Goal: Information Seeking & Learning: Learn about a topic

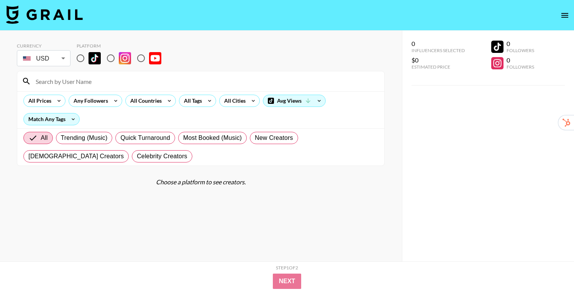
click at [81, 60] on input "radio" at bounding box center [80, 58] width 16 height 16
radio input "true"
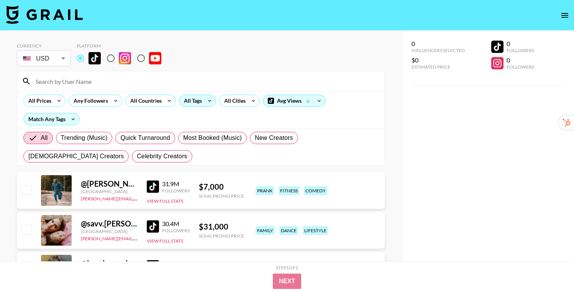
click at [204, 102] on icon at bounding box center [209, 100] width 12 height 11
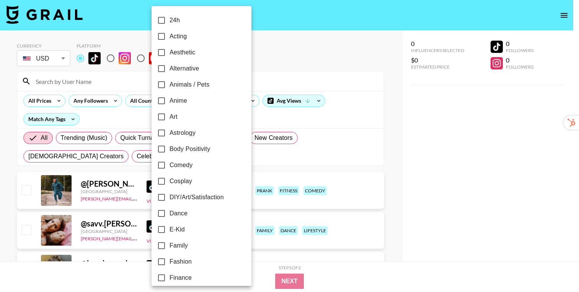
click at [195, 70] on span "Alternative" at bounding box center [184, 68] width 29 height 9
click at [170, 70] on input "Alternative" at bounding box center [162, 69] width 16 height 16
checkbox input "true"
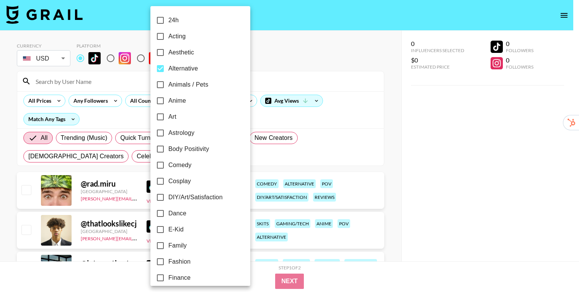
click at [393, 100] on div at bounding box center [289, 146] width 579 height 292
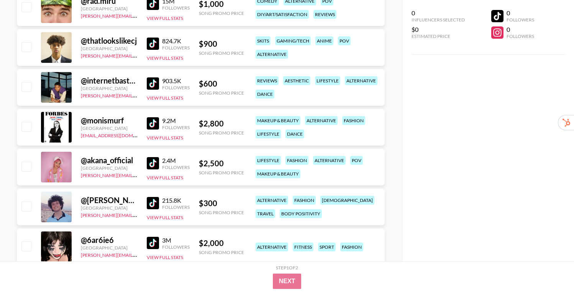
scroll to position [183, 0]
click at [154, 164] on img at bounding box center [153, 163] width 12 height 12
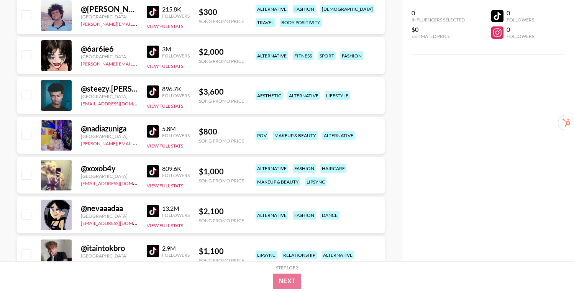
scroll to position [375, 0]
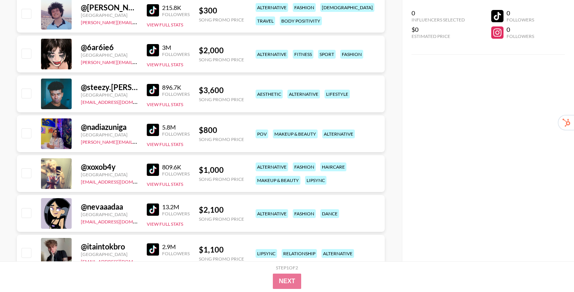
click at [152, 173] on img at bounding box center [153, 170] width 12 height 12
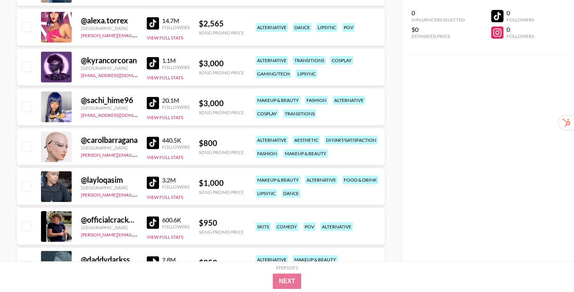
scroll to position [1003, 0]
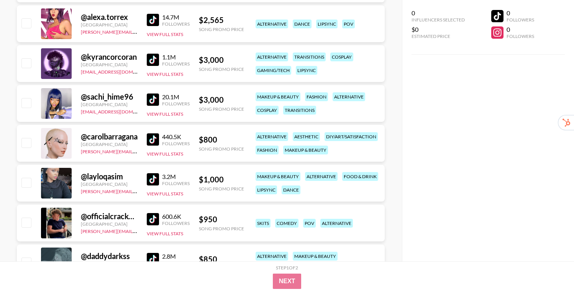
click at [154, 178] on img at bounding box center [153, 179] width 12 height 12
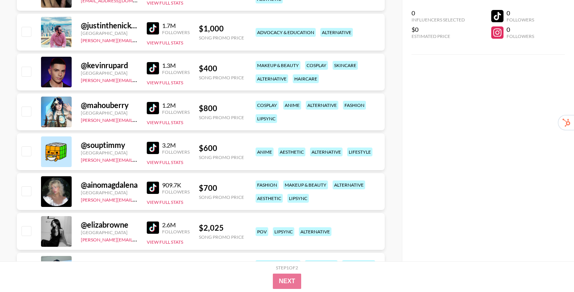
scroll to position [1359, 0]
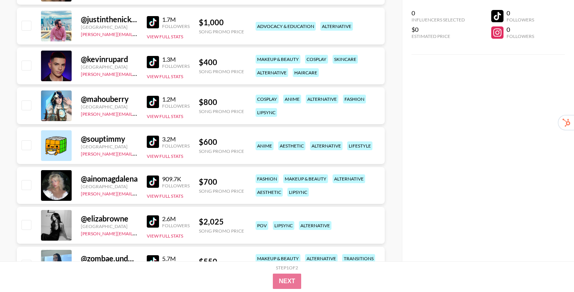
click at [154, 179] on img at bounding box center [153, 181] width 12 height 12
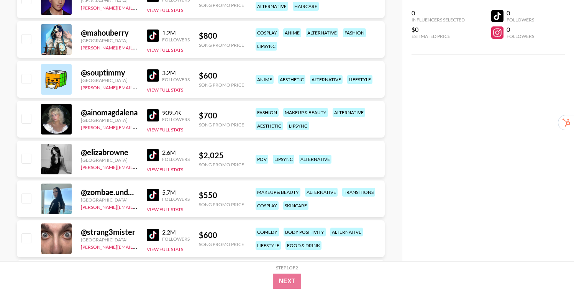
scroll to position [1429, 0]
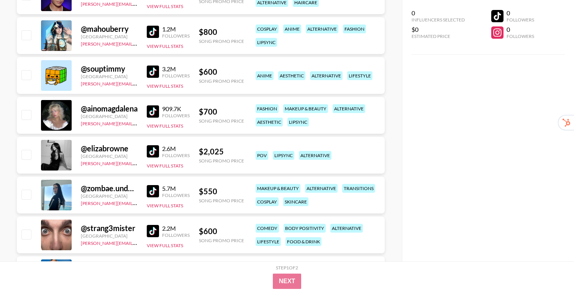
click at [151, 151] on img at bounding box center [153, 151] width 12 height 12
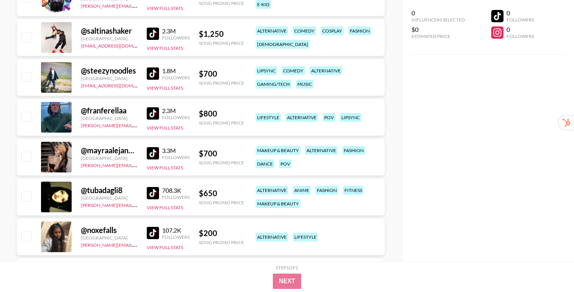
scroll to position [1913, 0]
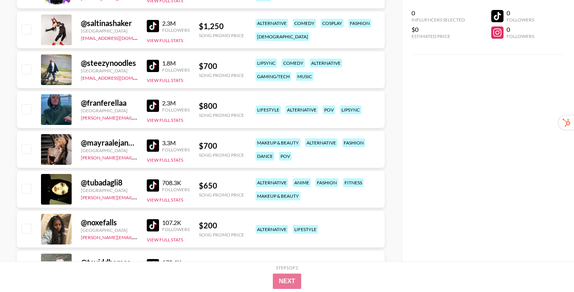
click at [149, 142] on img at bounding box center [153, 145] width 12 height 12
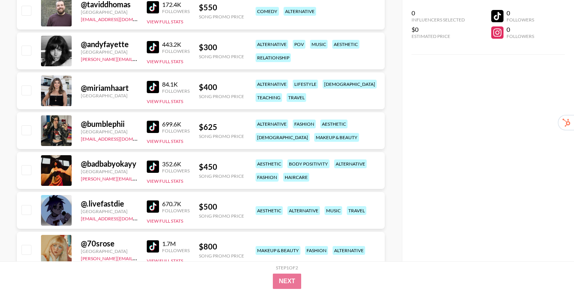
scroll to position [2171, 0]
click at [150, 166] on img at bounding box center [153, 166] width 12 height 12
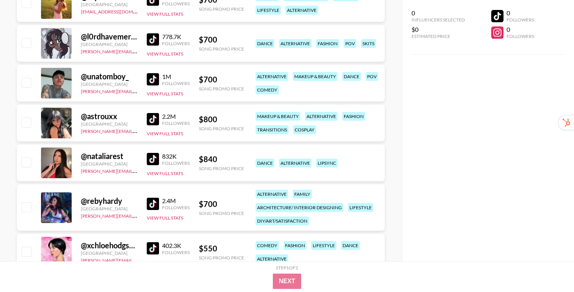
scroll to position [2472, 0]
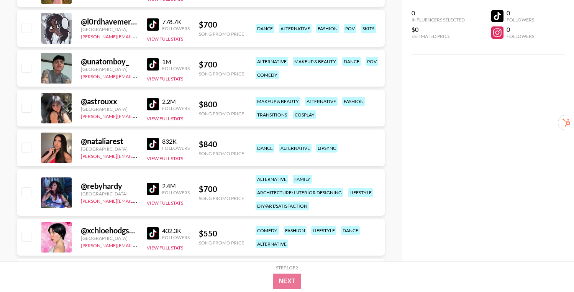
click at [148, 103] on img at bounding box center [153, 104] width 12 height 12
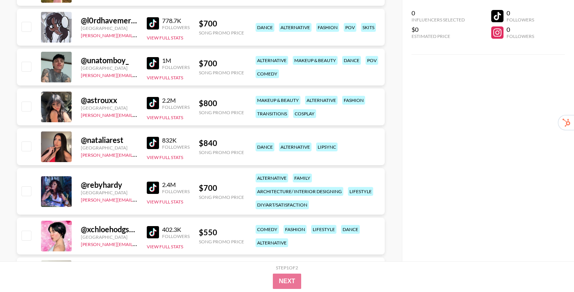
scroll to position [2474, 0]
click at [142, 182] on div "@ rebyhardy [GEOGRAPHIC_DATA] [PERSON_NAME][EMAIL_ADDRESS][DOMAIN_NAME] 2.4M Fo…" at bounding box center [201, 191] width 368 height 46
click at [145, 141] on div "@ nataliarest [GEOGRAPHIC_DATA] [PERSON_NAME][EMAIL_ADDRESS][DOMAIN_NAME] 832K …" at bounding box center [201, 146] width 368 height 37
click at [150, 140] on img at bounding box center [153, 142] width 12 height 12
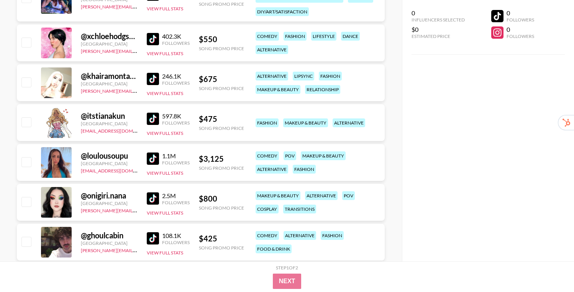
scroll to position [2669, 0]
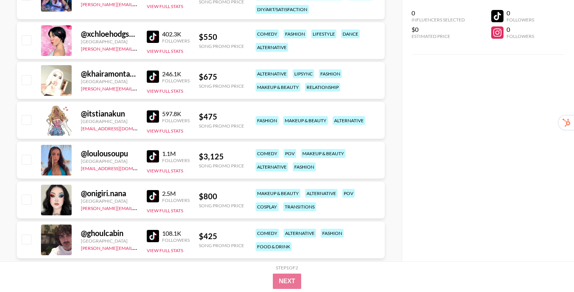
click at [151, 197] on img at bounding box center [153, 196] width 12 height 12
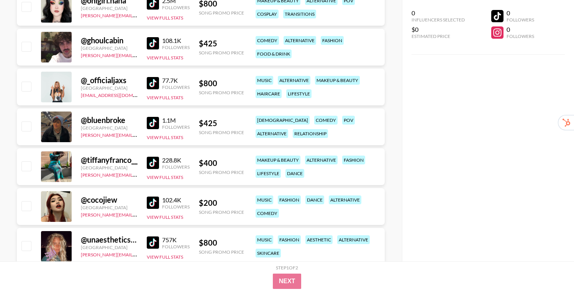
scroll to position [2862, 0]
click at [147, 199] on img at bounding box center [153, 202] width 12 height 12
